Goal: Information Seeking & Learning: Learn about a topic

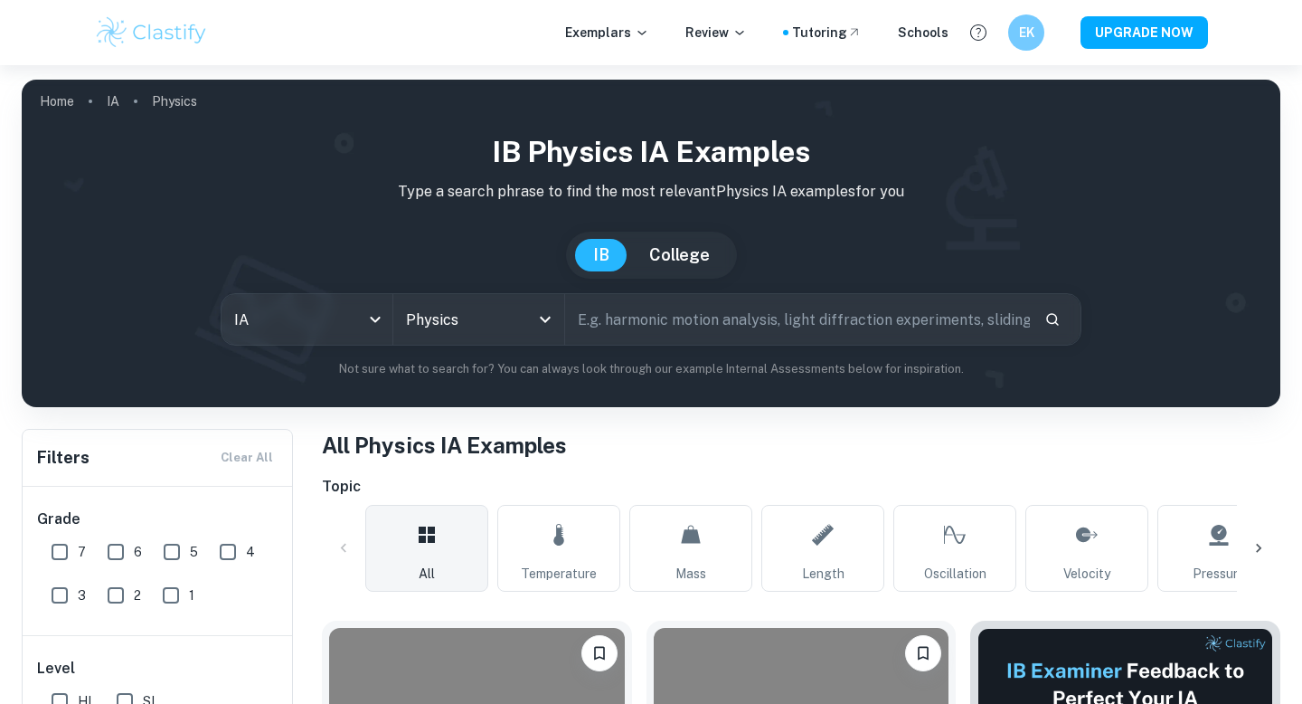
scroll to position [520, 0]
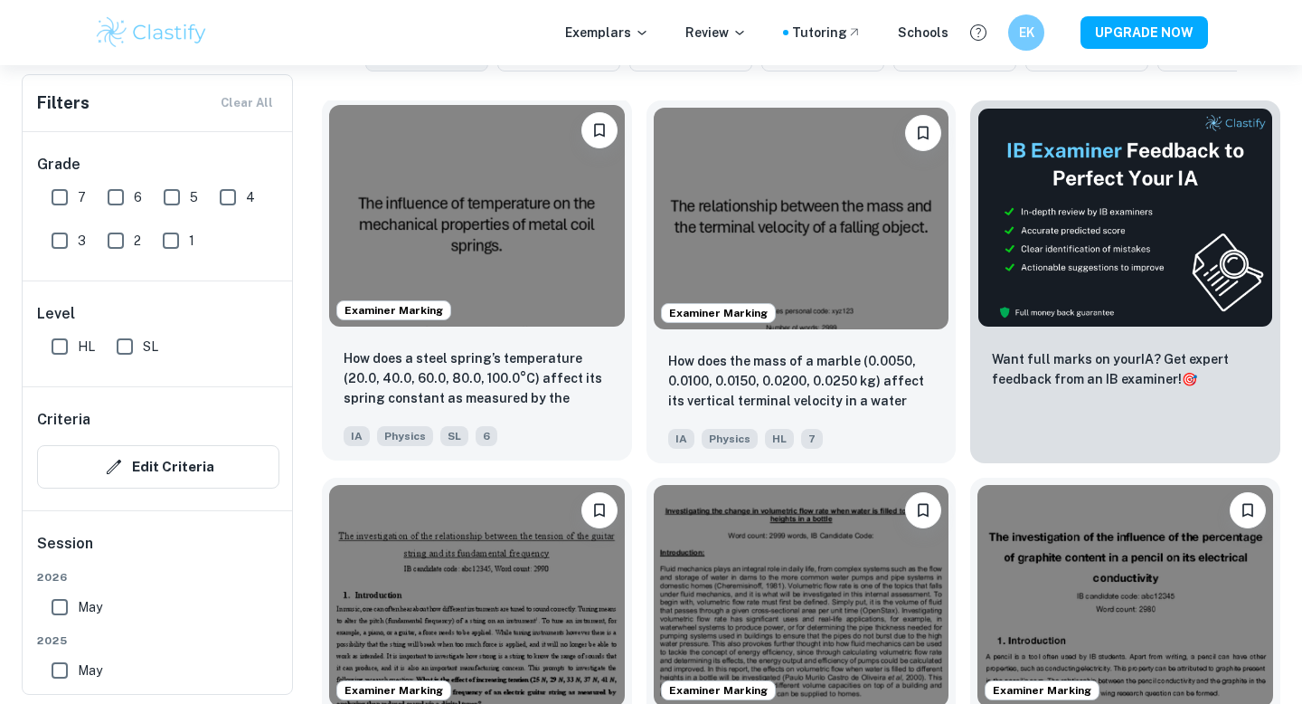
click at [451, 315] on img at bounding box center [477, 216] width 296 height 222
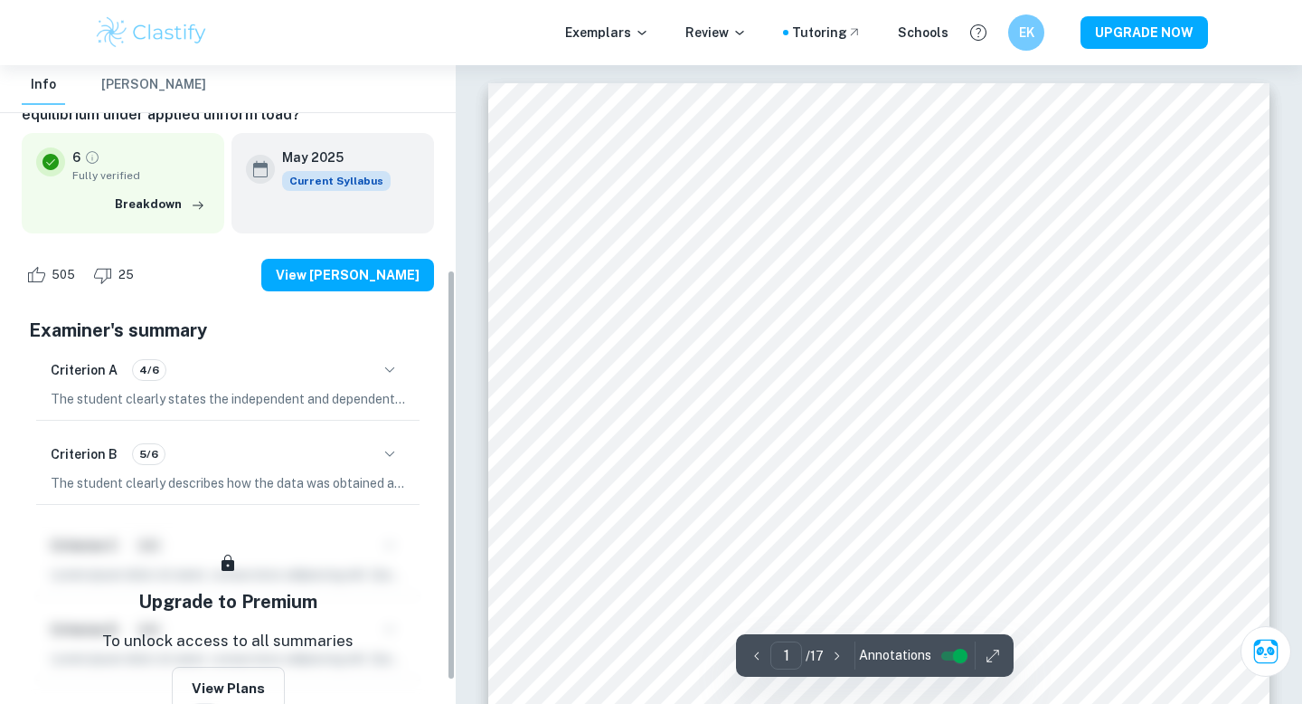
scroll to position [354, 0]
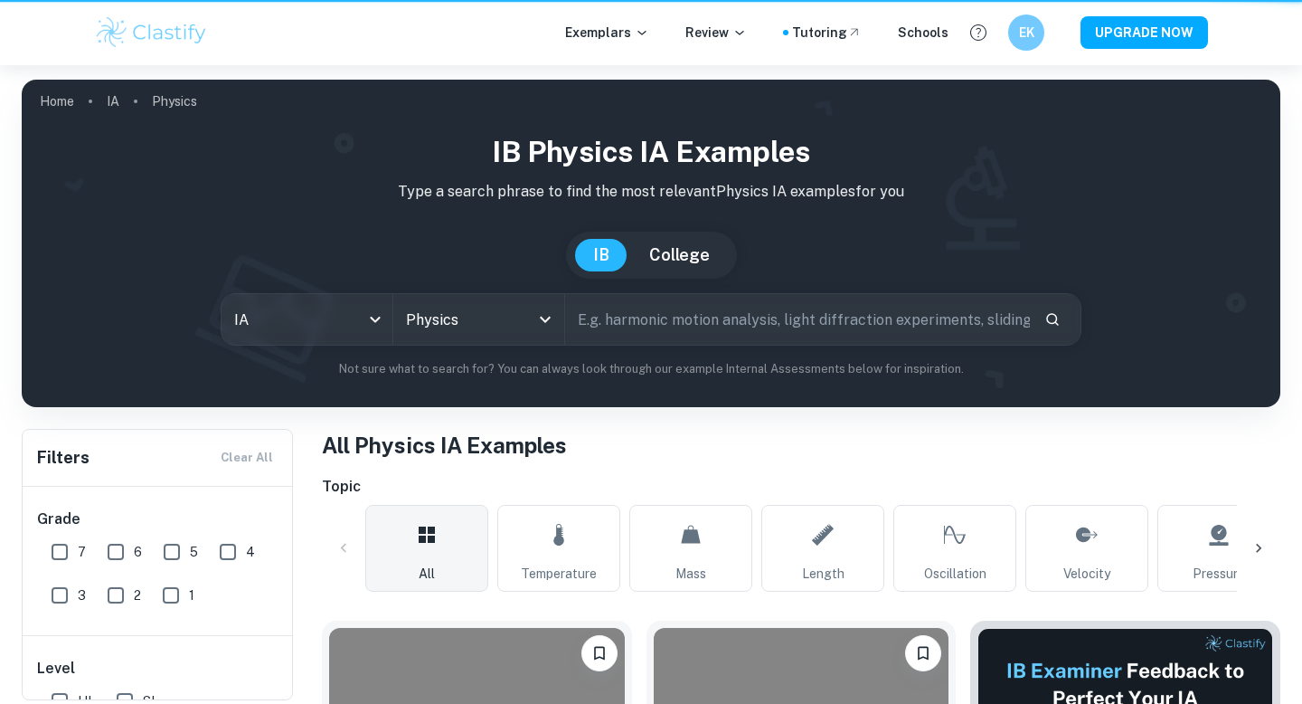
scroll to position [520, 0]
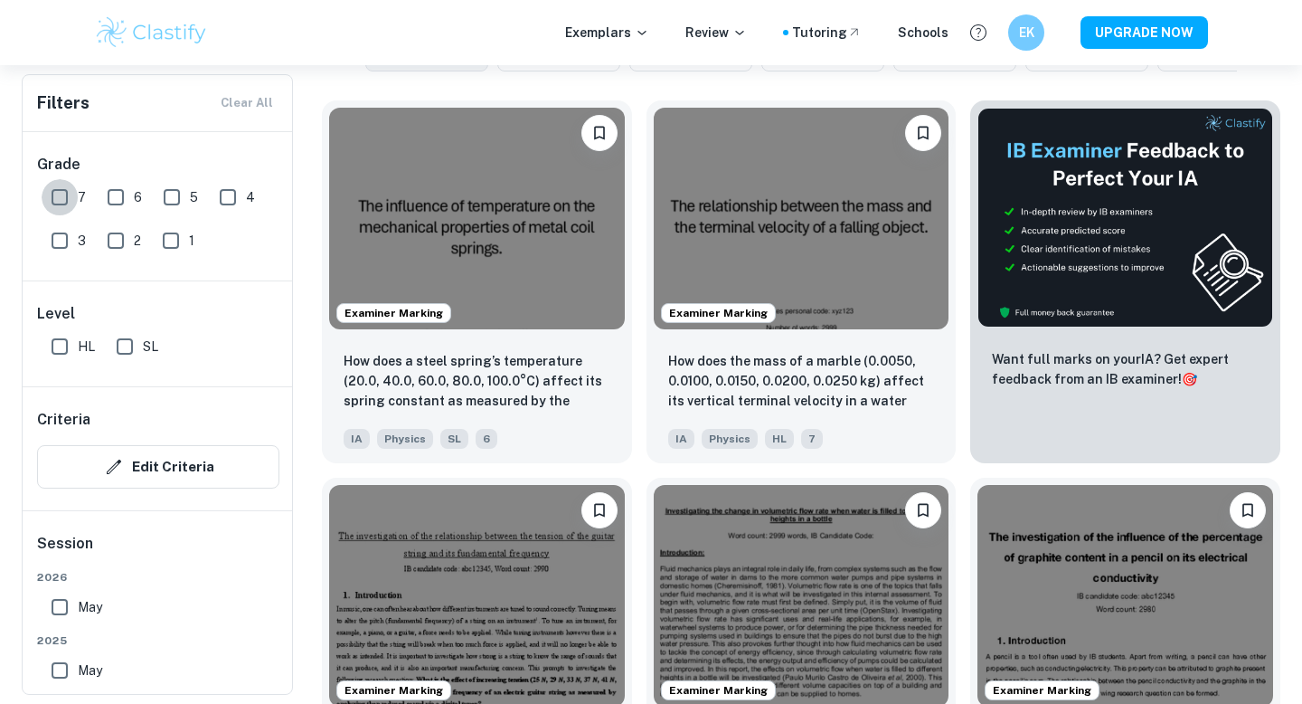
click at [69, 197] on input "7" at bounding box center [60, 197] width 36 height 36
checkbox input "true"
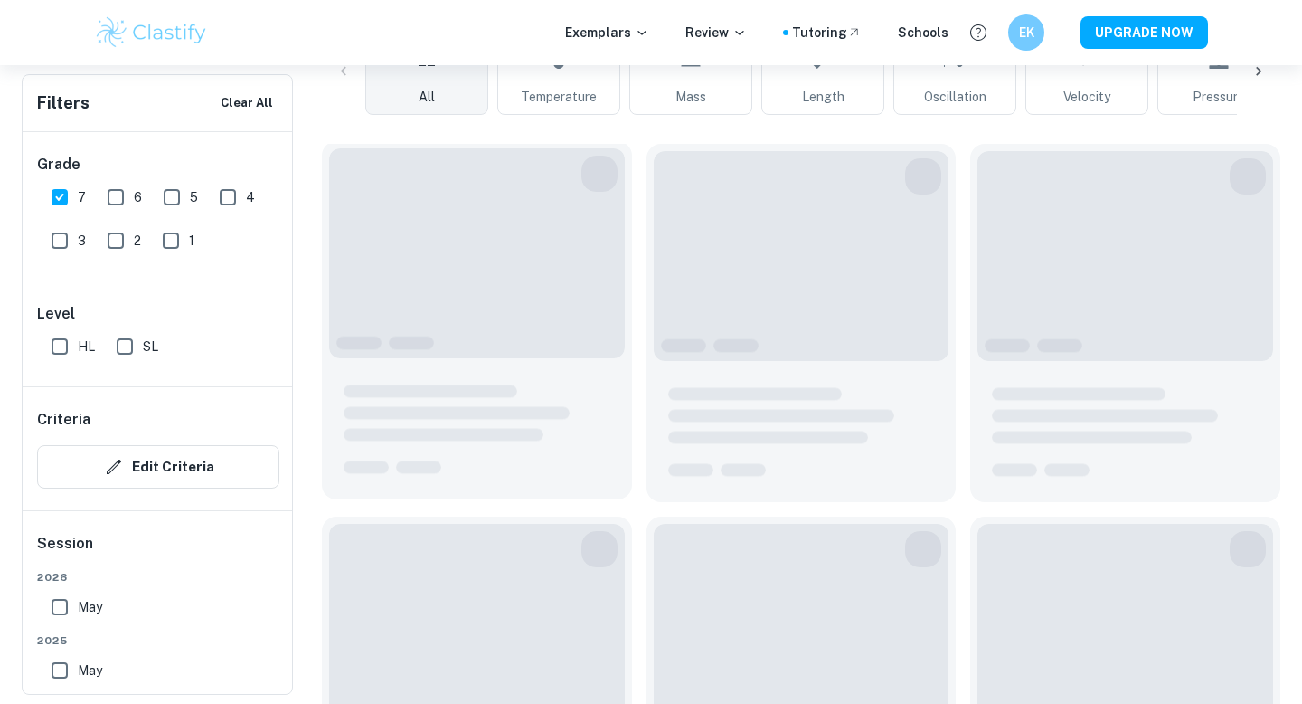
scroll to position [563, 0]
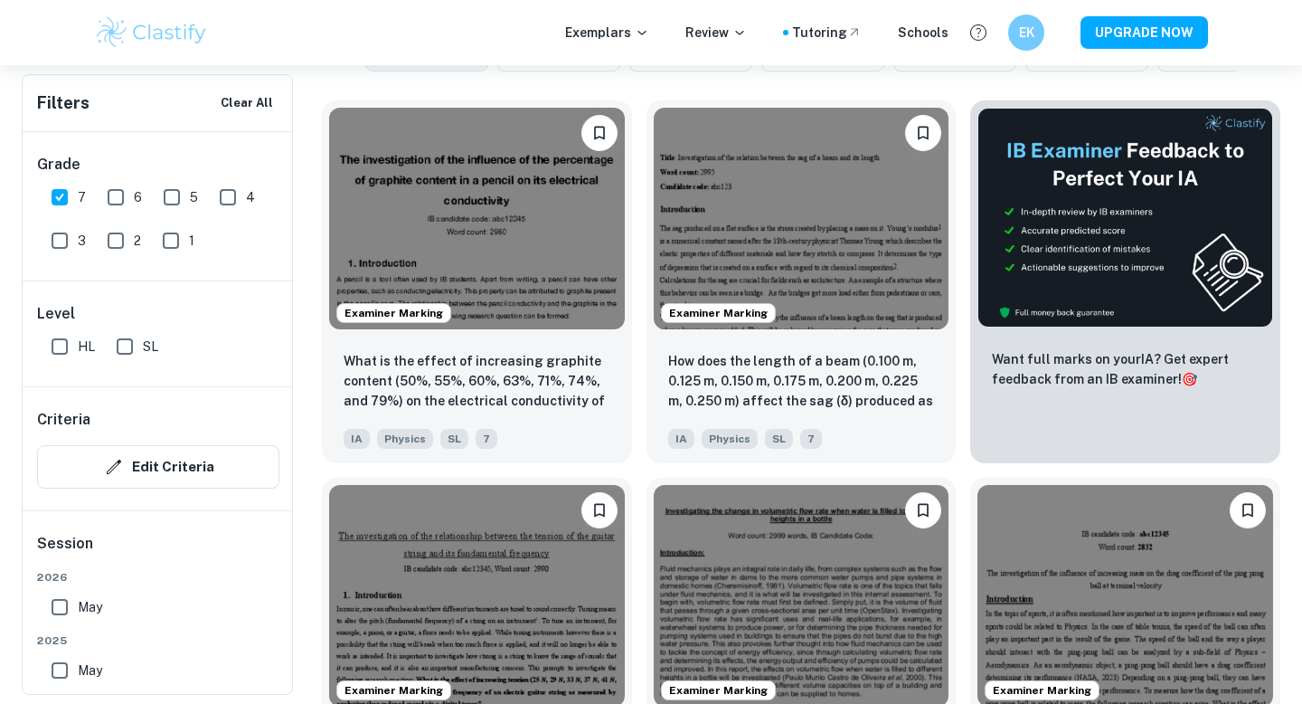
click at [459, 311] on img at bounding box center [477, 219] width 296 height 222
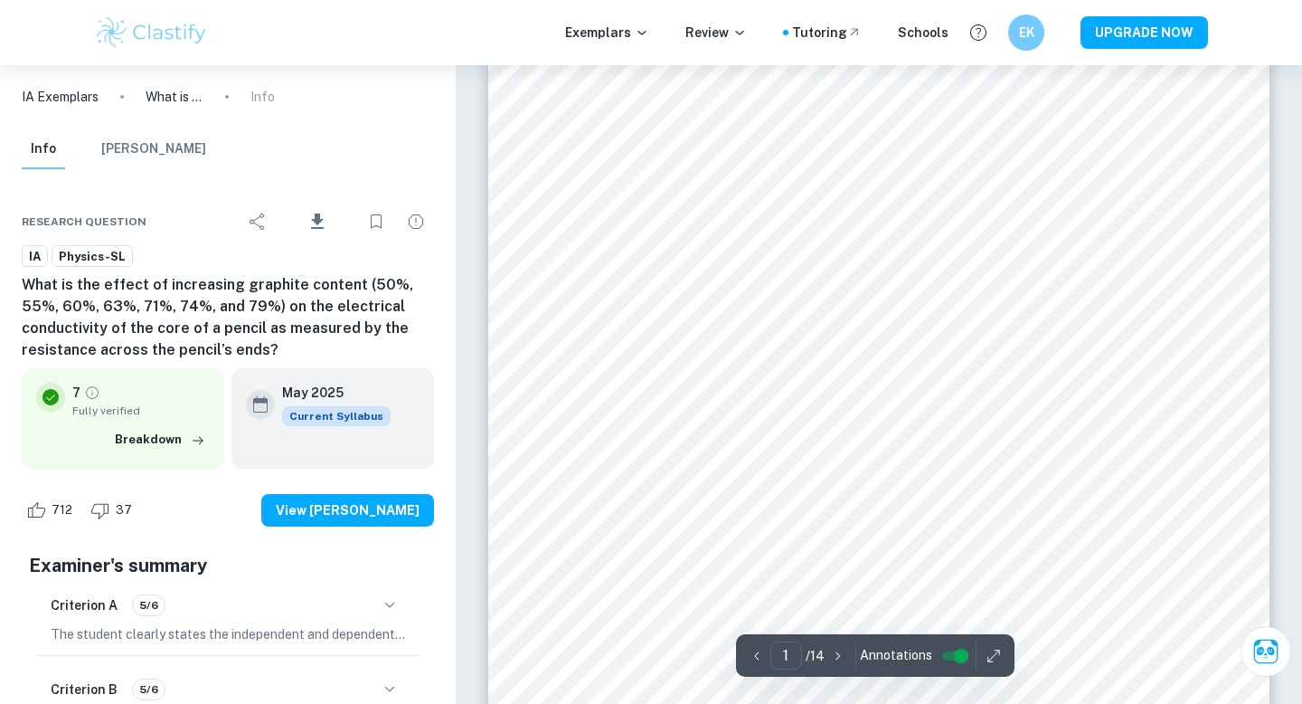
scroll to position [404, 0]
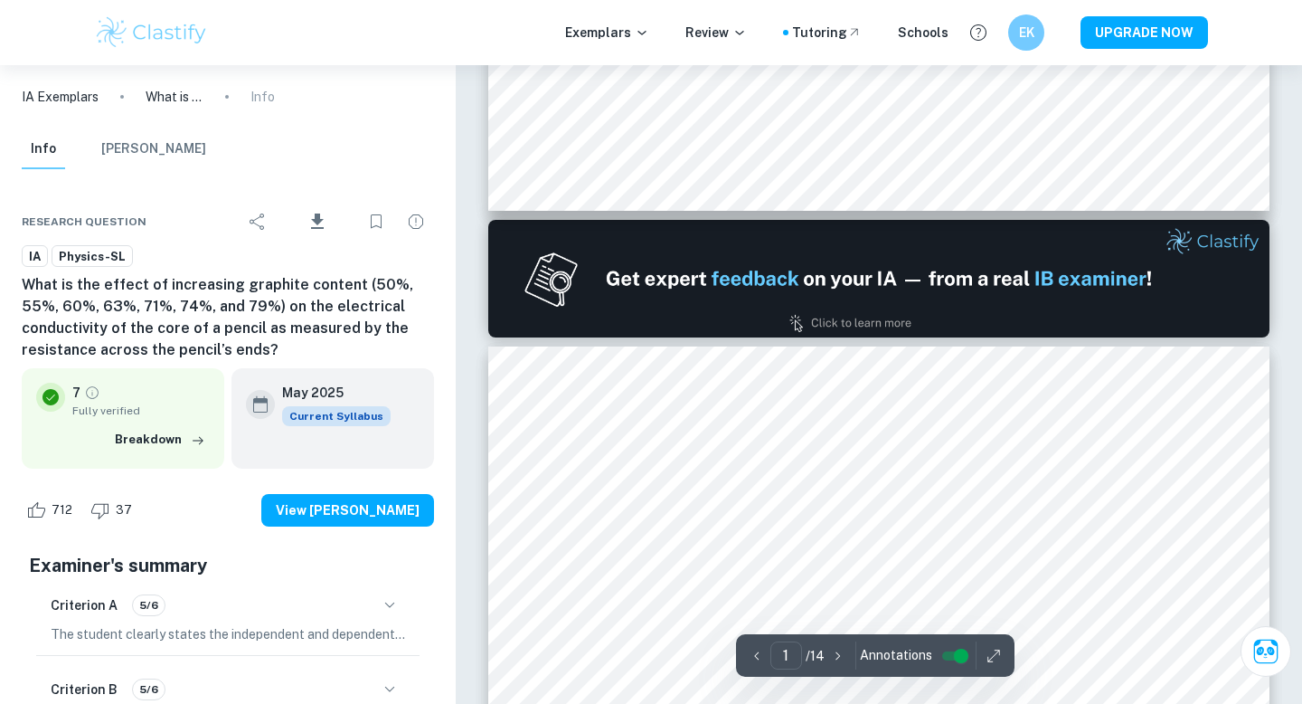
type input "2"
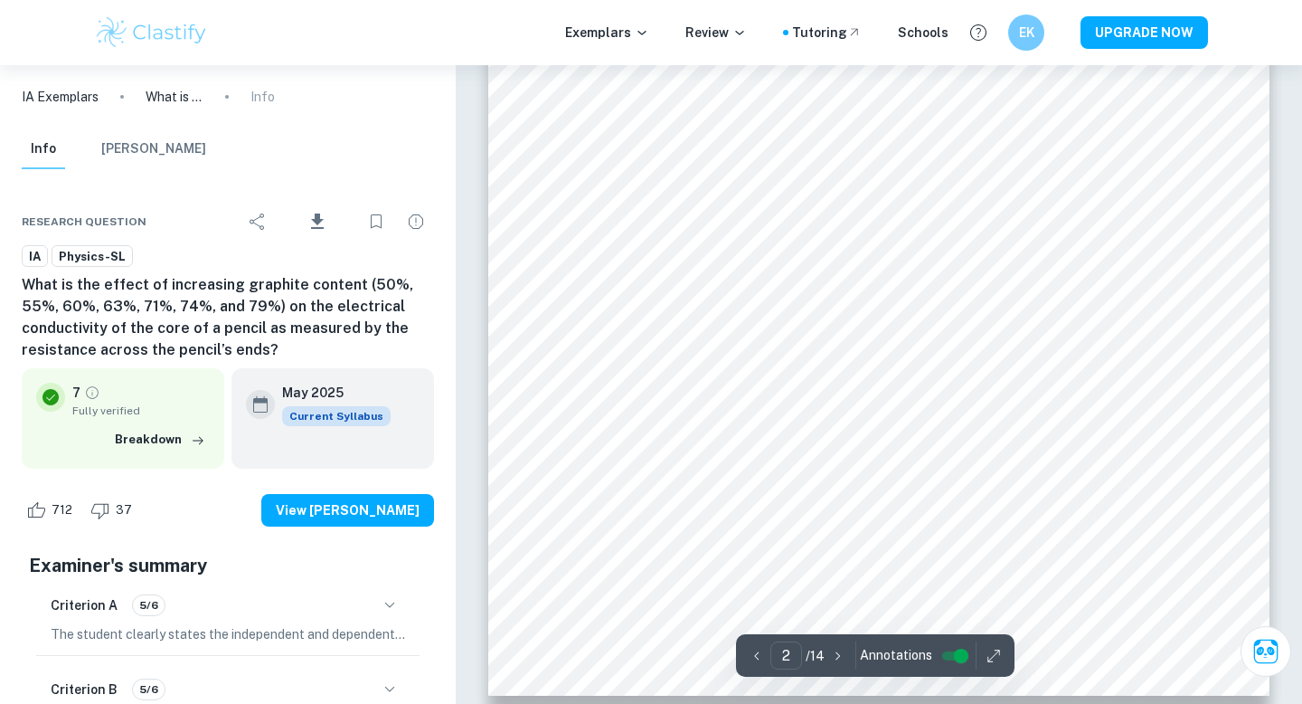
scroll to position [1749, 0]
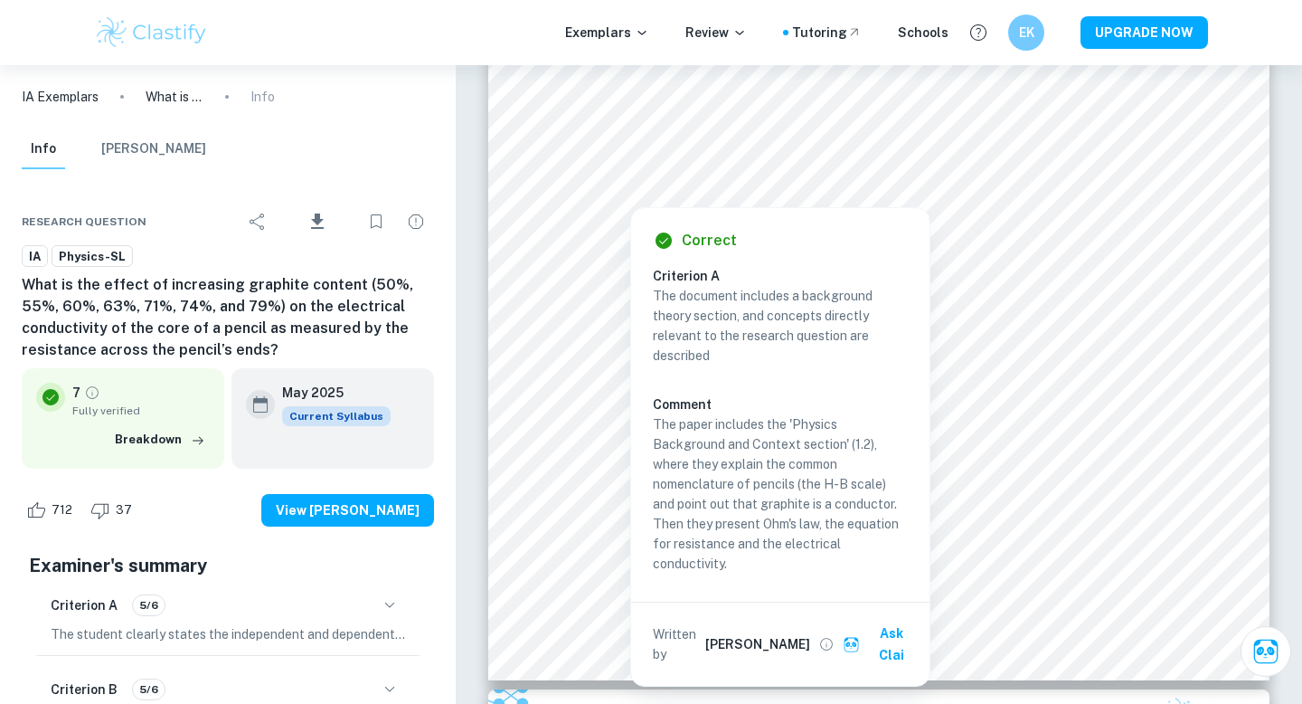
click at [632, 197] on div at bounding box center [631, 194] width 96 height 16
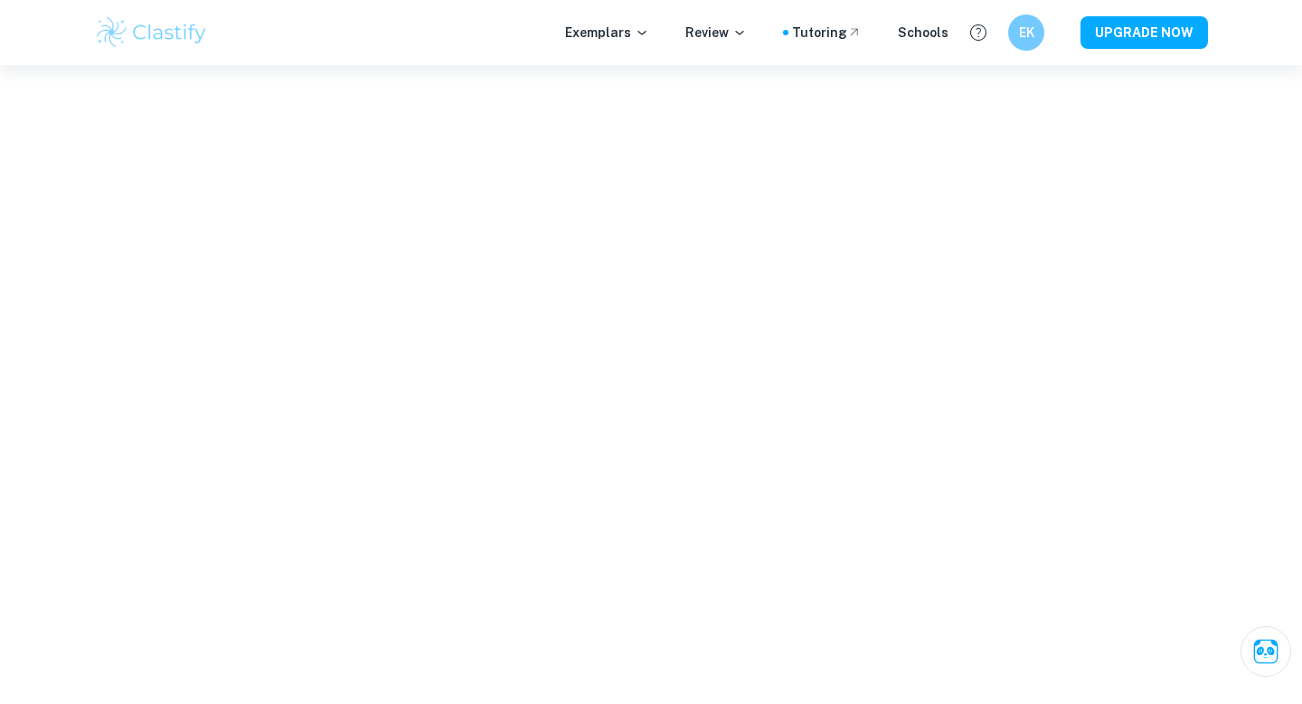
scroll to position [1710, 0]
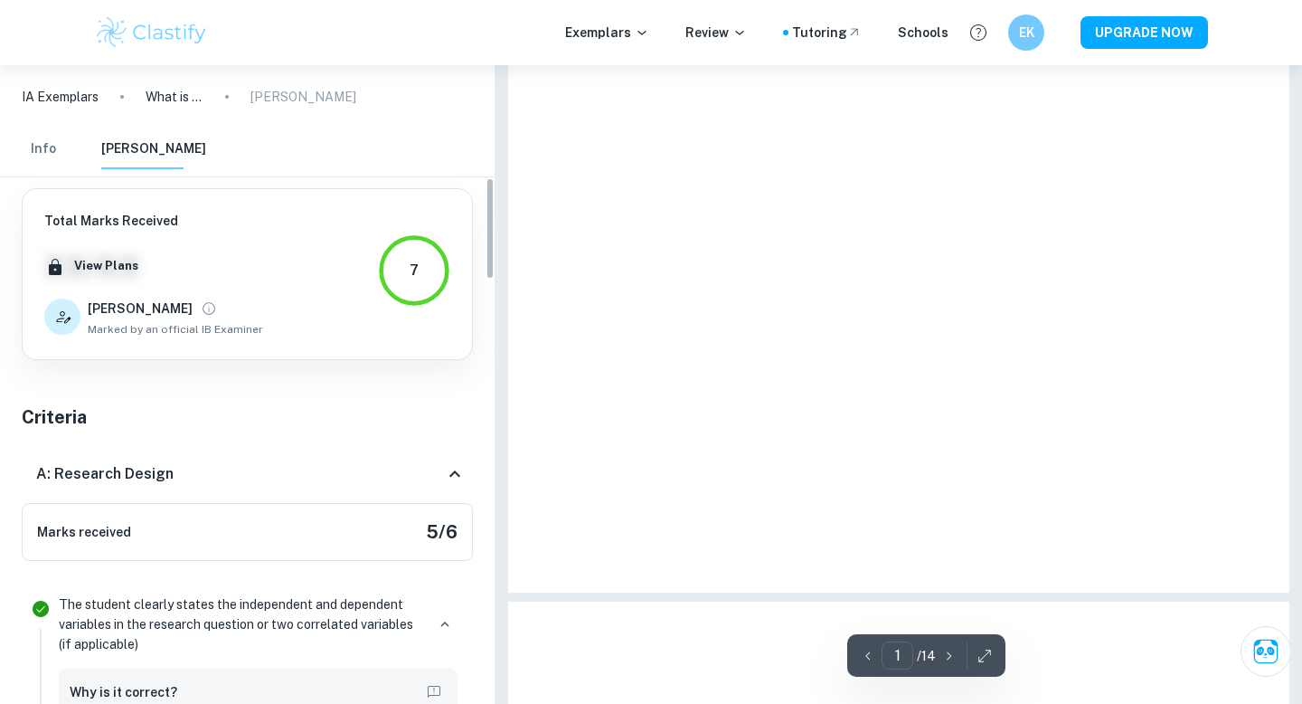
type input "2"
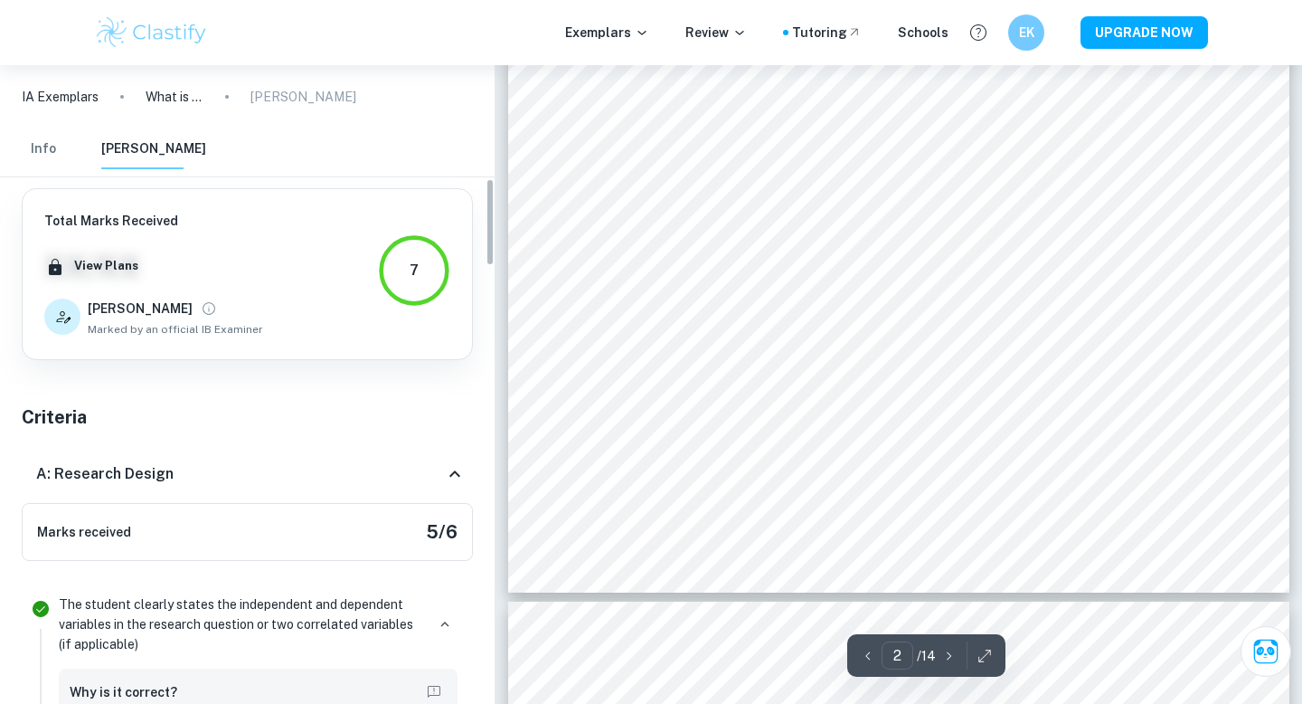
scroll to position [816, 0]
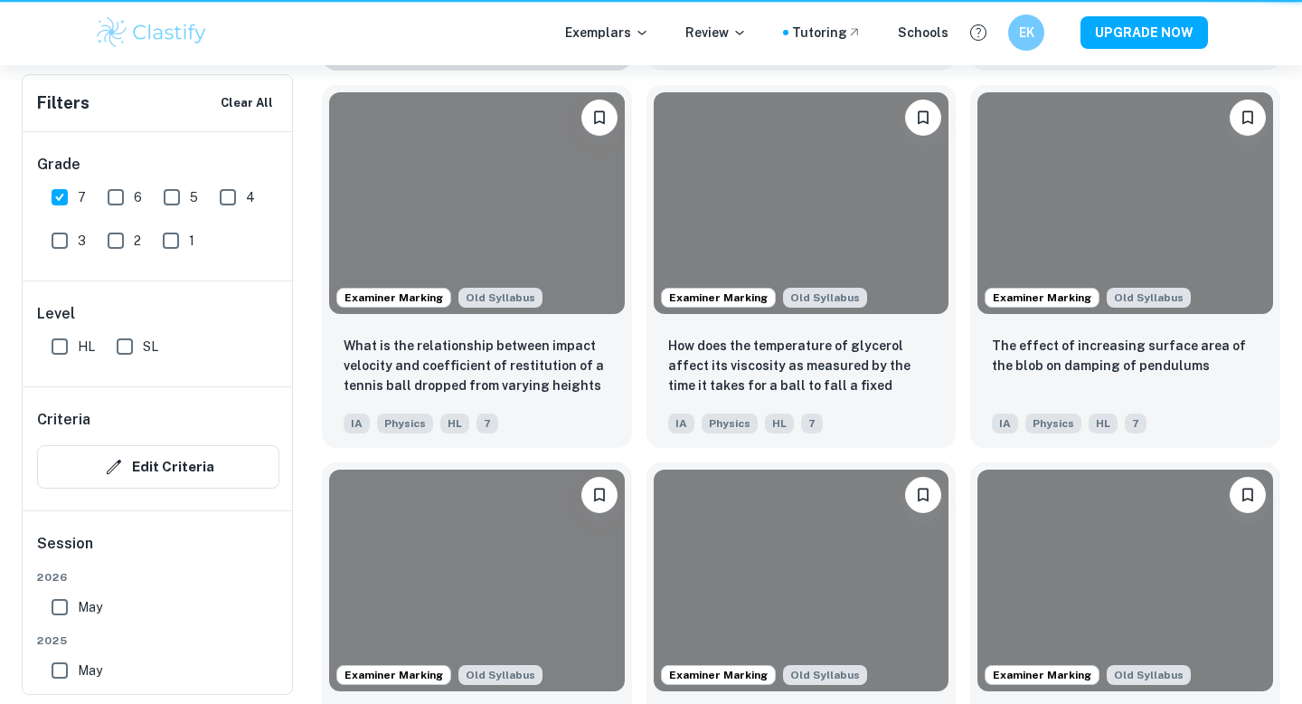
scroll to position [563, 0]
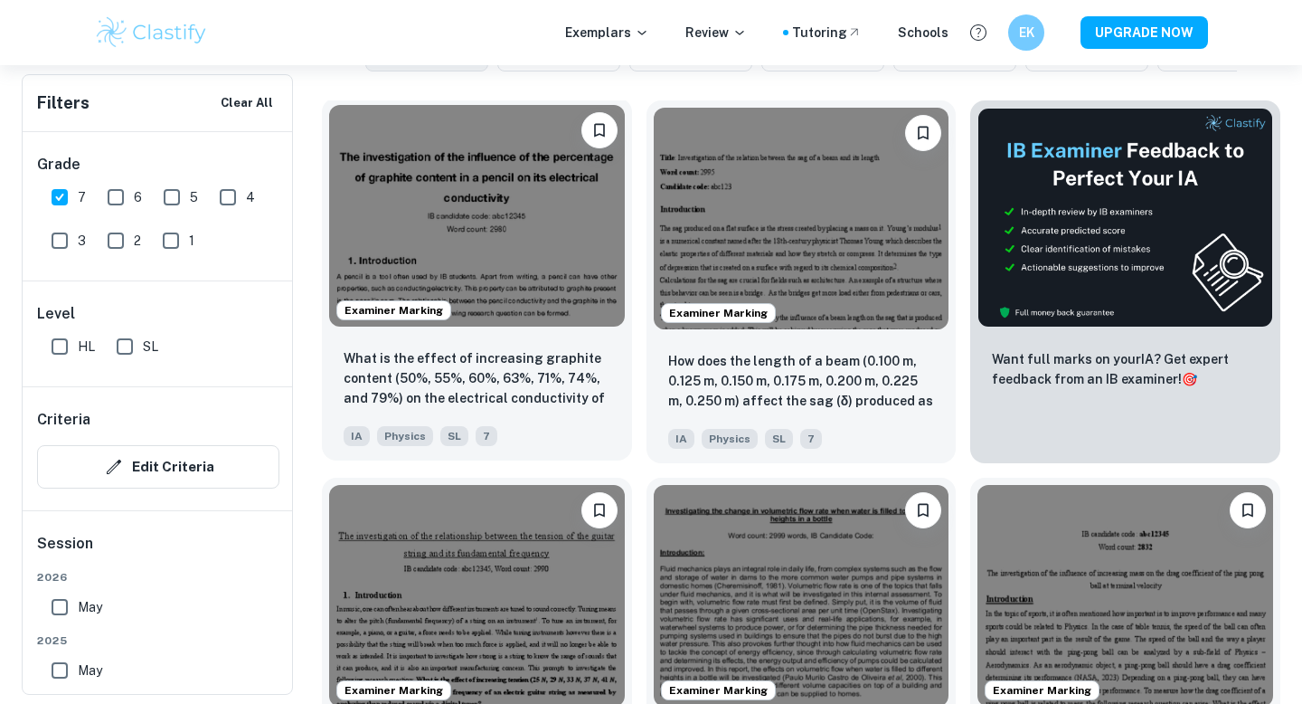
click at [503, 292] on img at bounding box center [477, 216] width 296 height 222
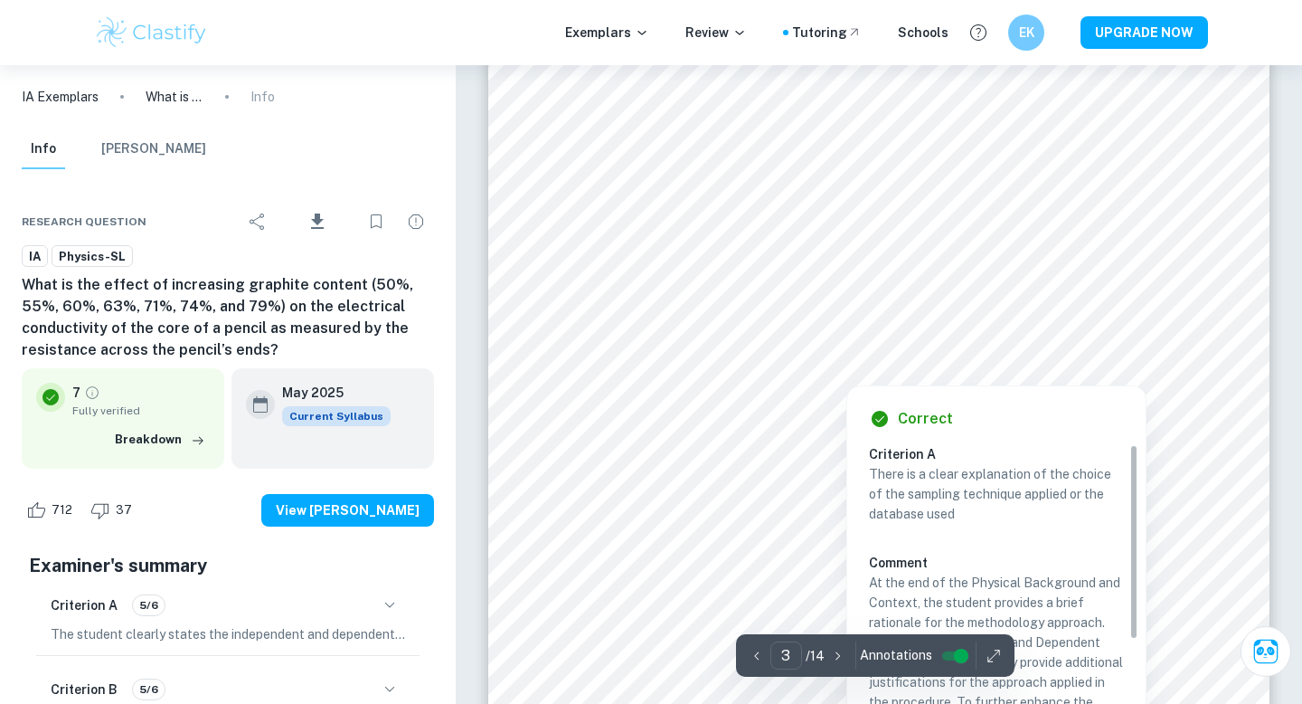
scroll to position [2768, 0]
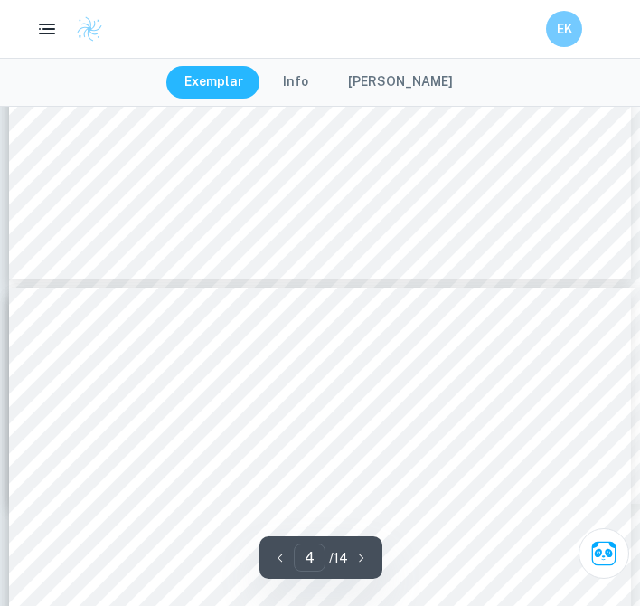
type input "3"
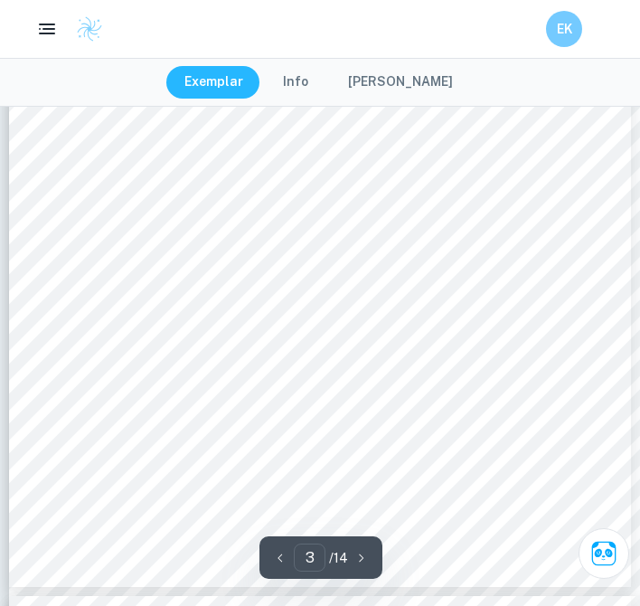
scroll to position [2443, 0]
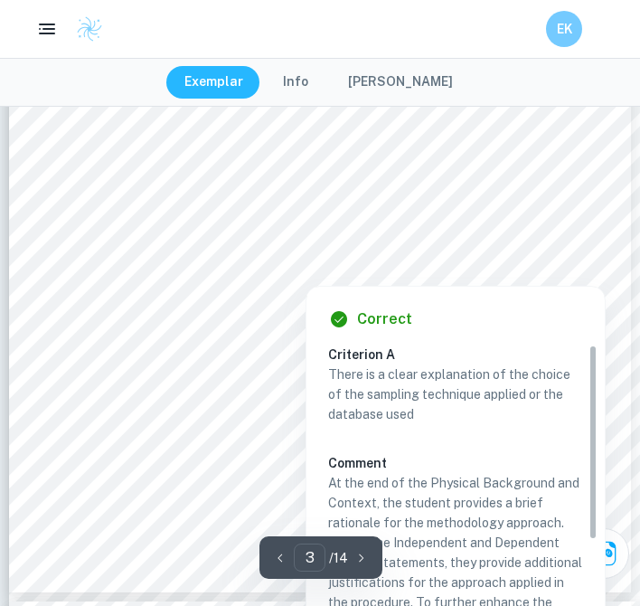
click at [267, 226] on div at bounding box center [400, 226] width 592 height 27
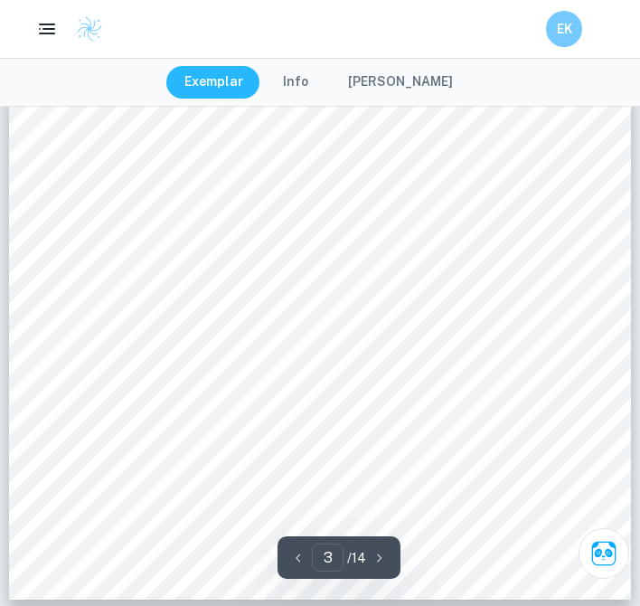
scroll to position [2287, 0]
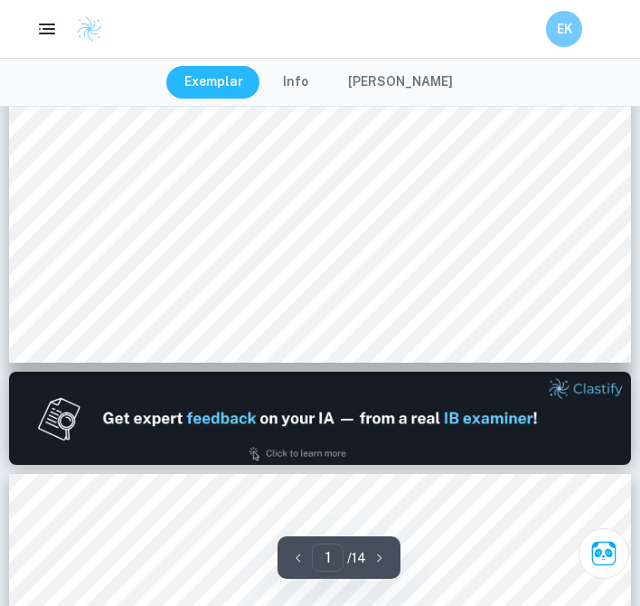
type input "2"
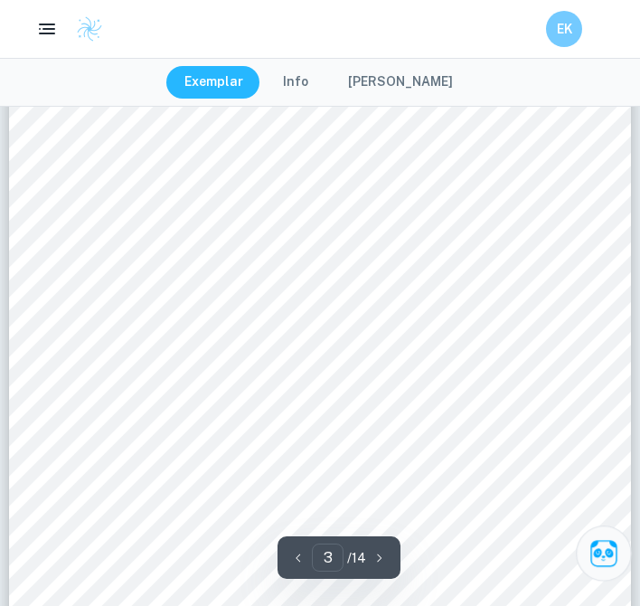
scroll to position [2363, 0]
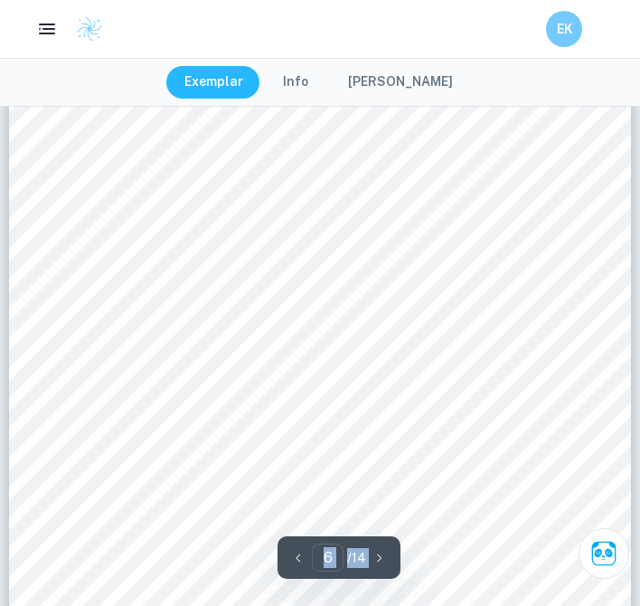
scroll to position [4878, 0]
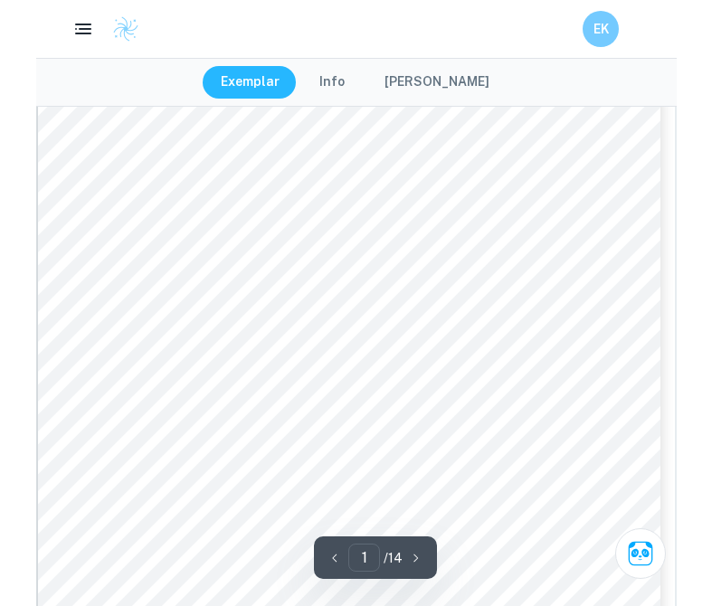
scroll to position [4767, 0]
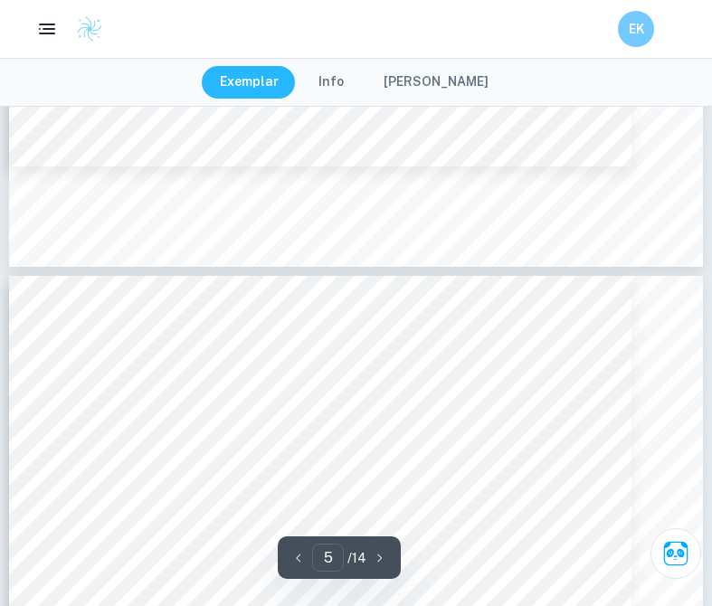
type input "6"
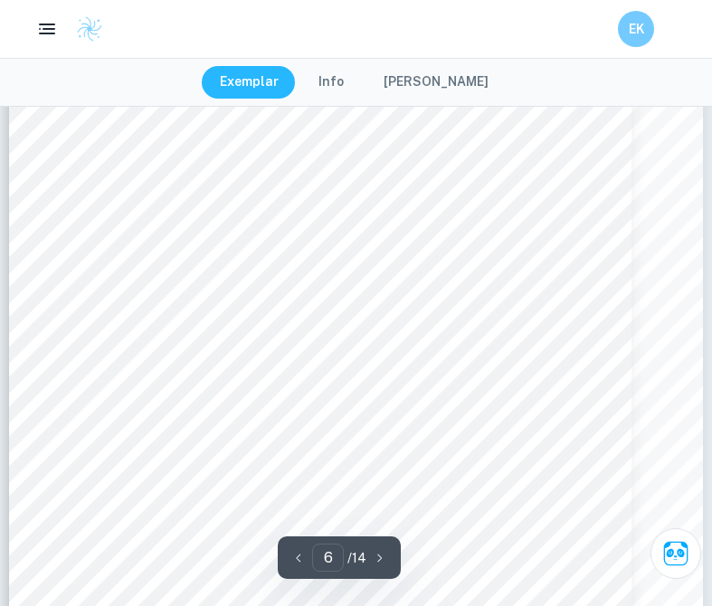
scroll to position [5419, 0]
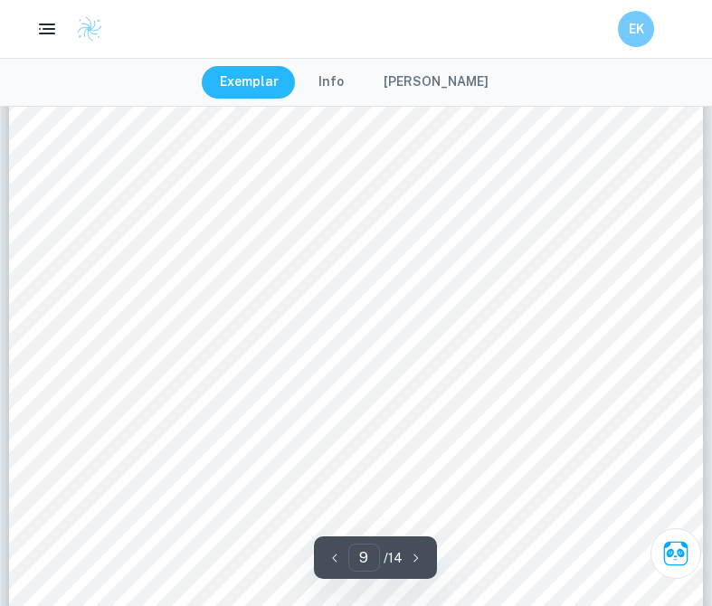
scroll to position [8238, 0]
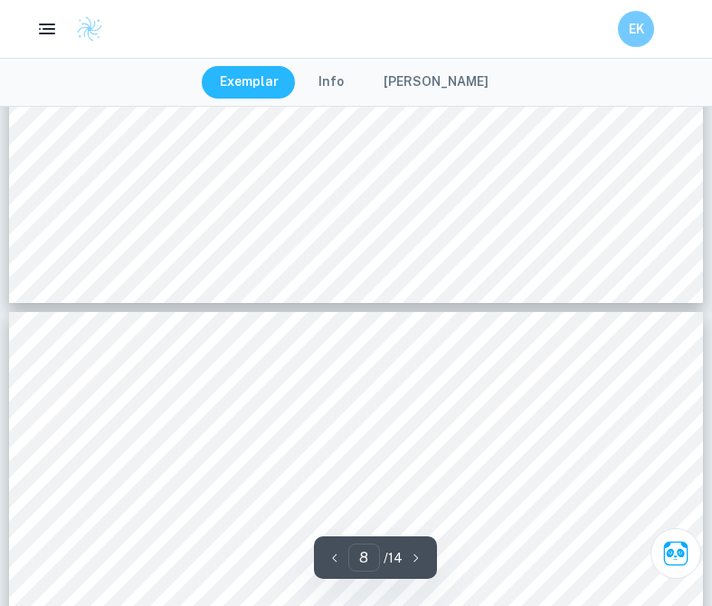
type input "7"
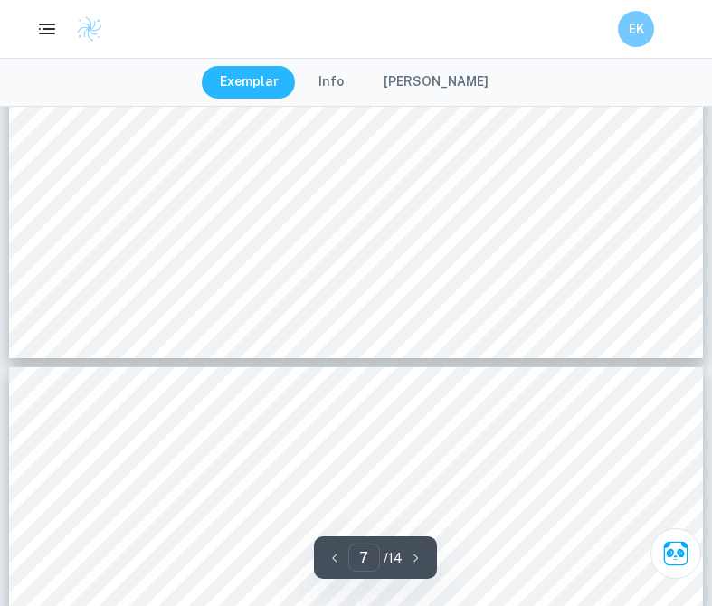
scroll to position [6692, 0]
